Goal: Information Seeking & Learning: Learn about a topic

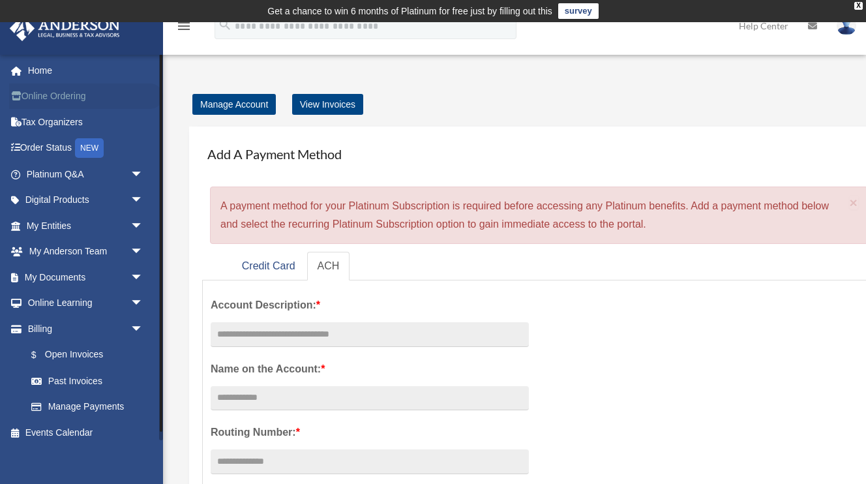
click at [105, 98] on link "Online Ordering" at bounding box center [86, 96] width 154 height 26
click at [85, 194] on link "Digital Products arrow_drop_down" at bounding box center [86, 200] width 154 height 26
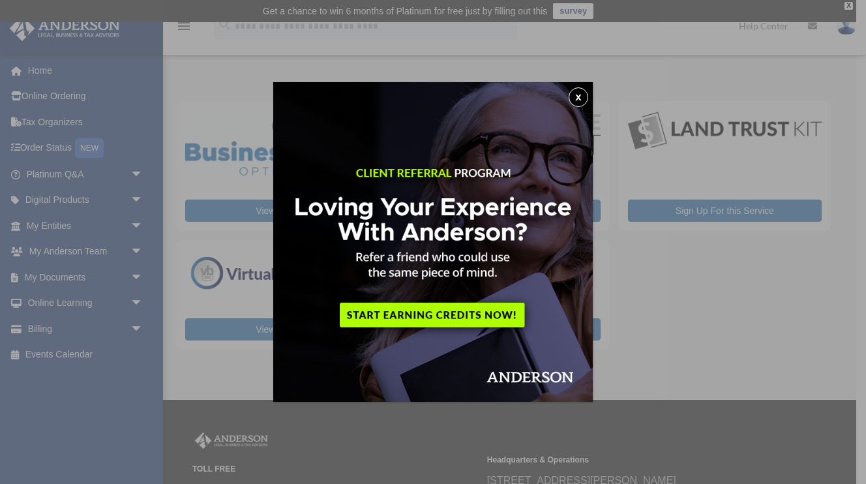
click at [577, 102] on button "x" at bounding box center [579, 97] width 20 height 20
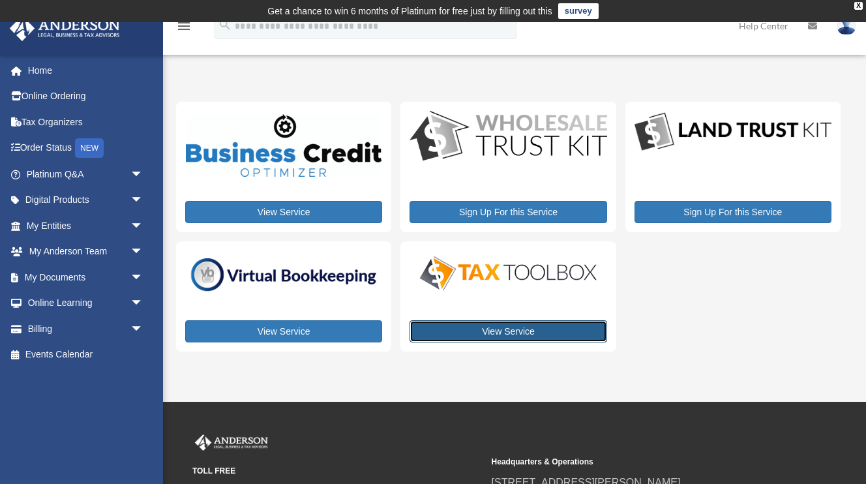
click at [562, 327] on link "View Service" at bounding box center [508, 331] width 197 height 22
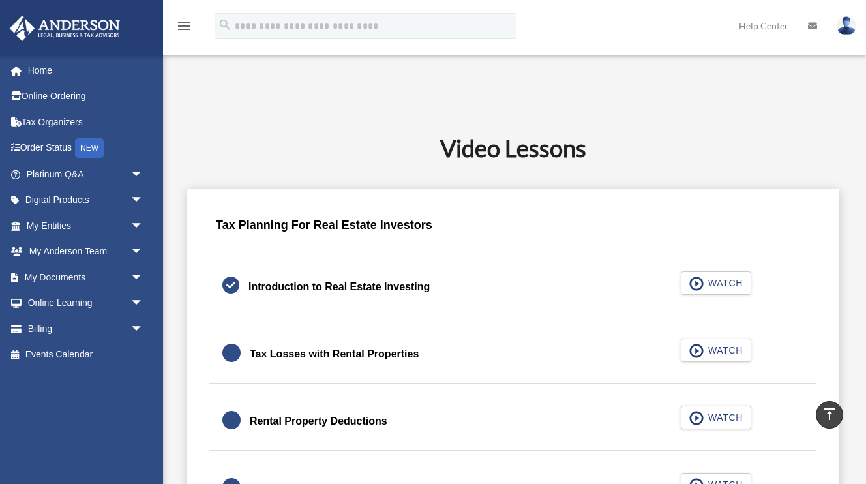
scroll to position [723, 0]
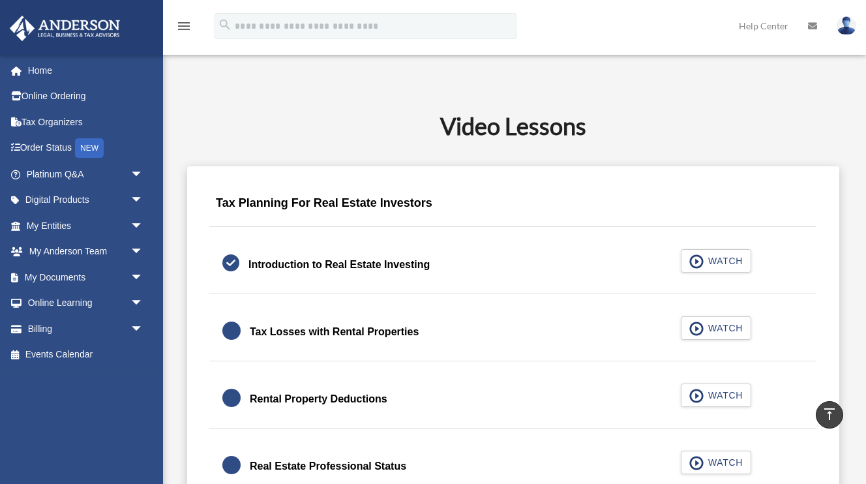
click at [378, 335] on div "Tax Losses with Rental Properties" at bounding box center [334, 332] width 169 height 18
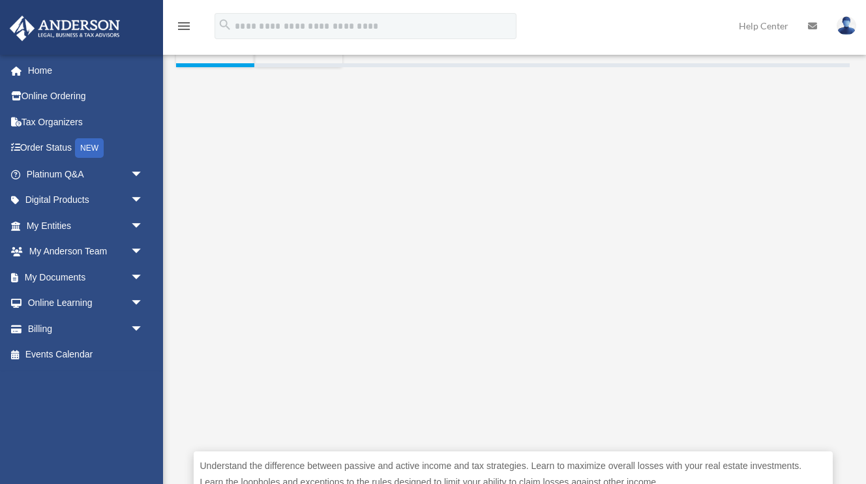
scroll to position [275, 0]
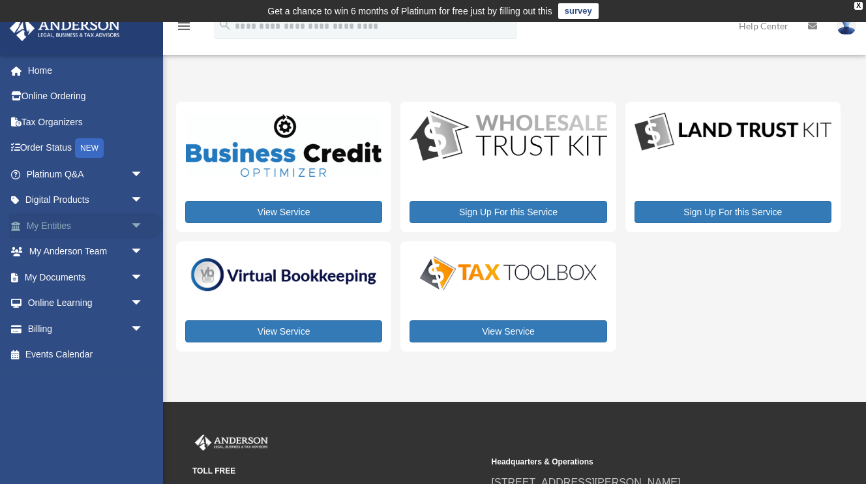
click at [102, 224] on link "My Entities arrow_drop_down" at bounding box center [86, 226] width 154 height 26
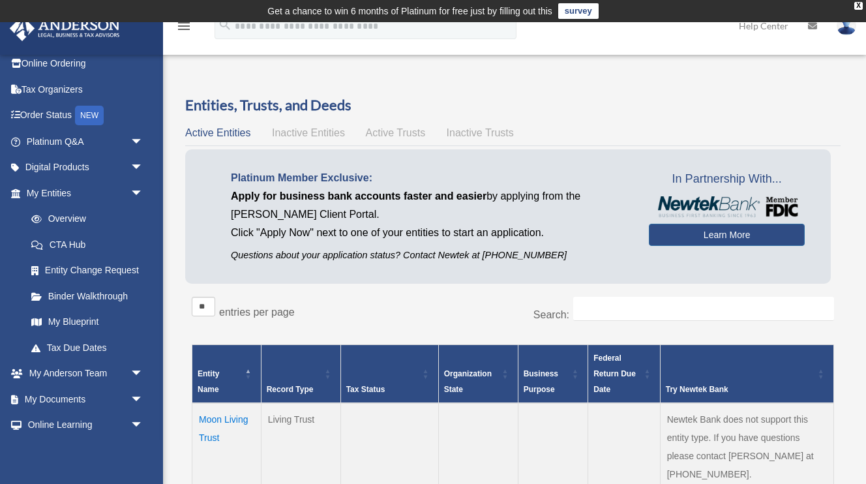
scroll to position [37, 0]
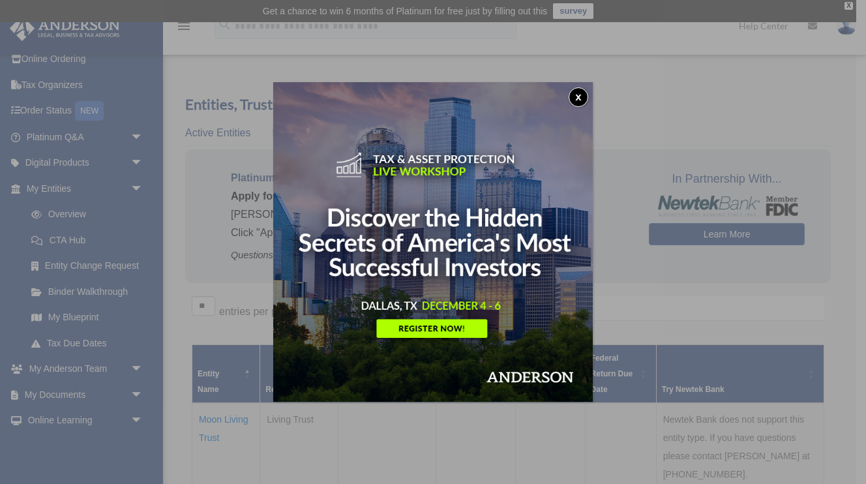
click at [579, 96] on button "x" at bounding box center [579, 97] width 20 height 20
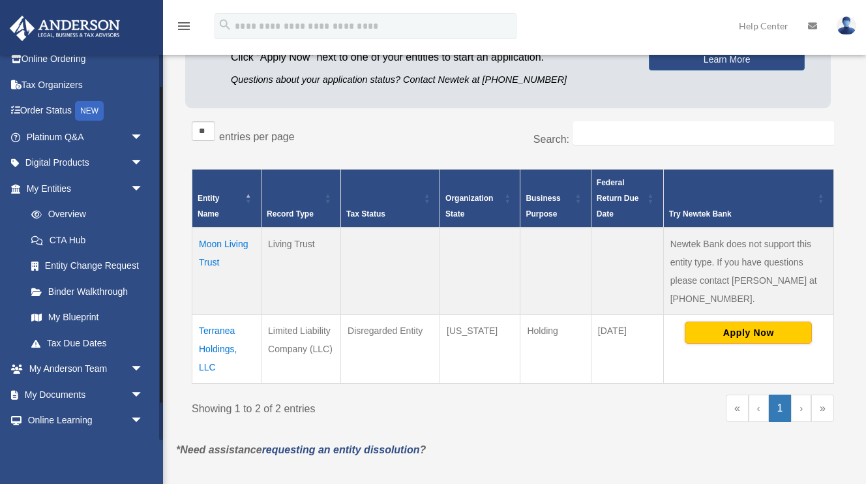
scroll to position [48, 0]
